Goal: Navigation & Orientation: Find specific page/section

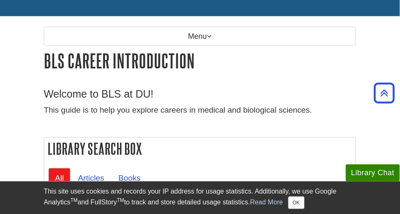
scroll to position [34, 0]
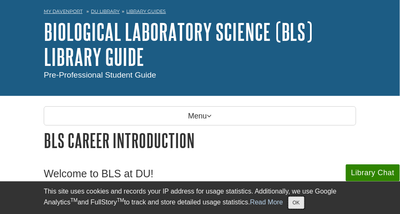
click at [303, 204] on button "OK" at bounding box center [296, 202] width 16 height 12
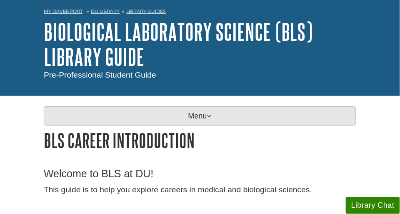
click at [215, 120] on p "Menu" at bounding box center [200, 115] width 312 height 19
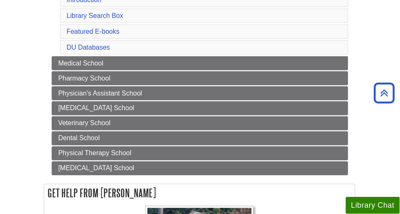
scroll to position [184, 0]
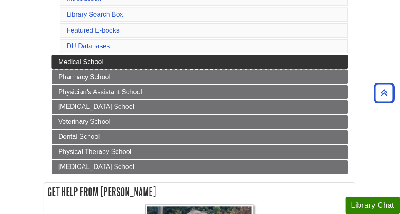
click at [95, 62] on span "Medical School" at bounding box center [80, 61] width 45 height 7
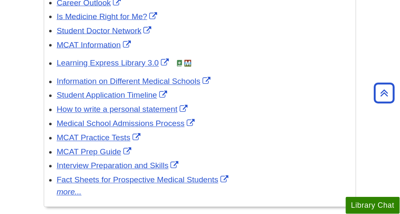
scroll to position [230, 0]
